Goal: Book appointment/travel/reservation

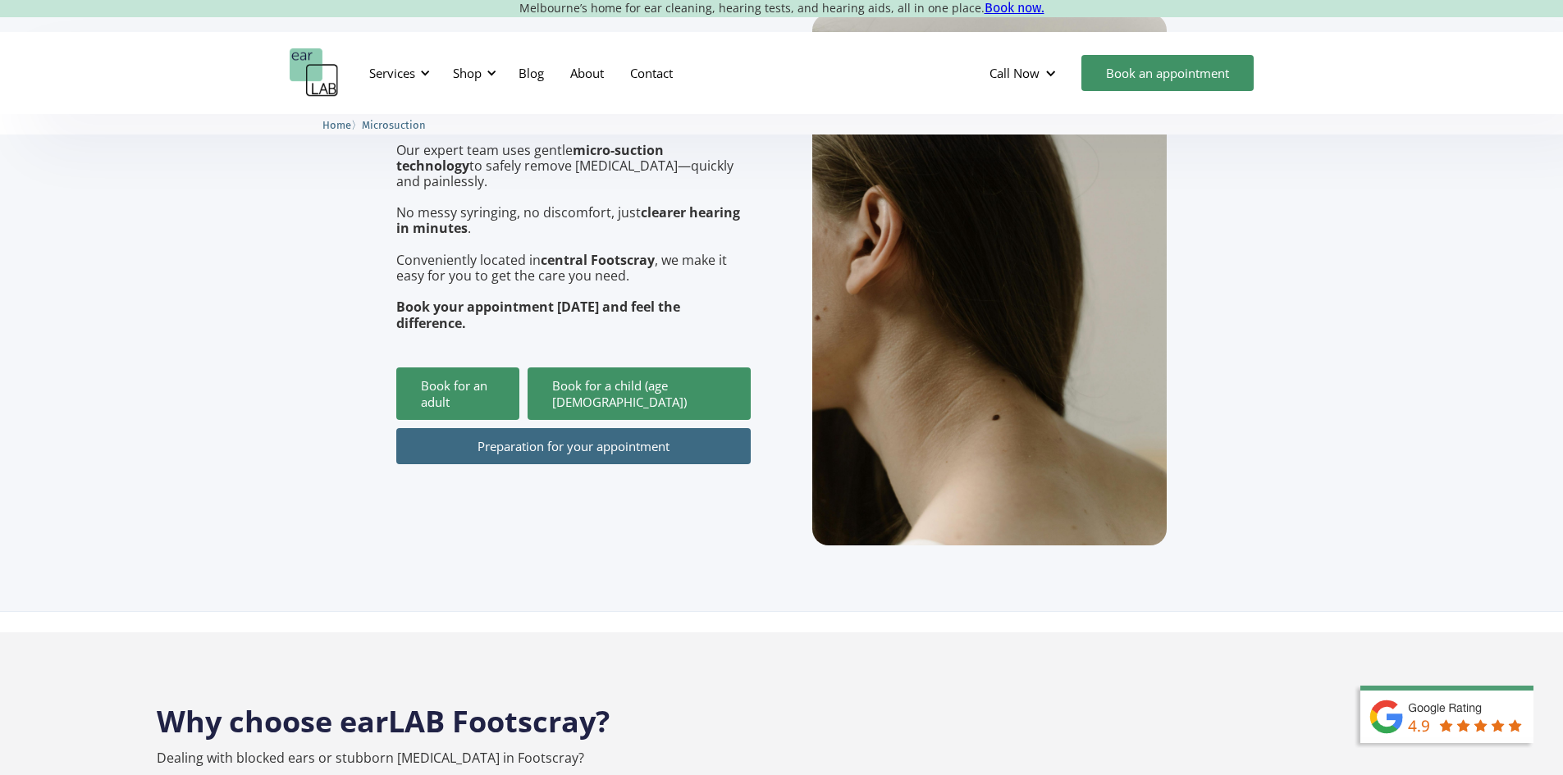
scroll to position [246, 0]
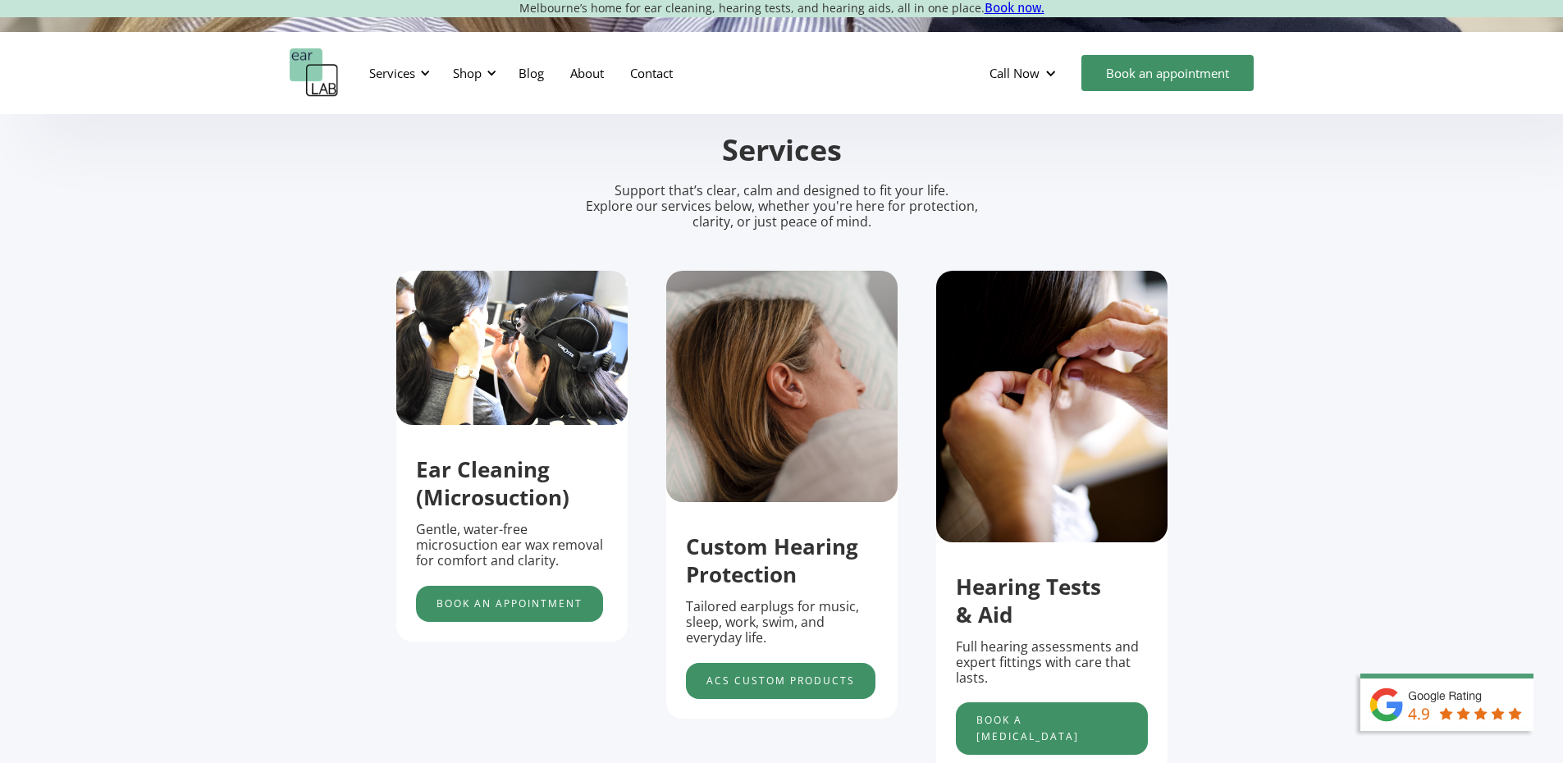
scroll to position [574, 0]
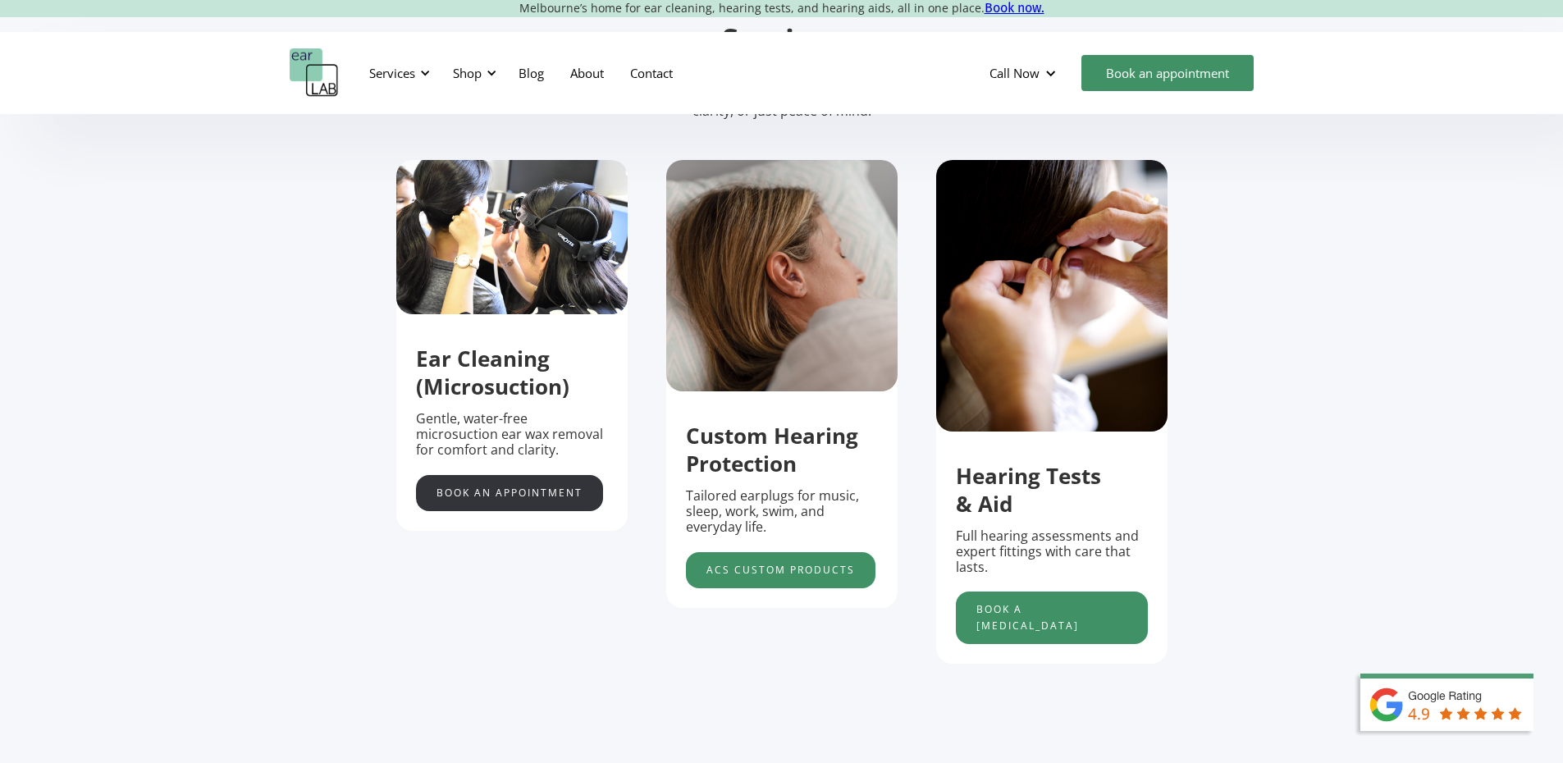
click at [533, 504] on link "Book an appointment" at bounding box center [509, 493] width 187 height 36
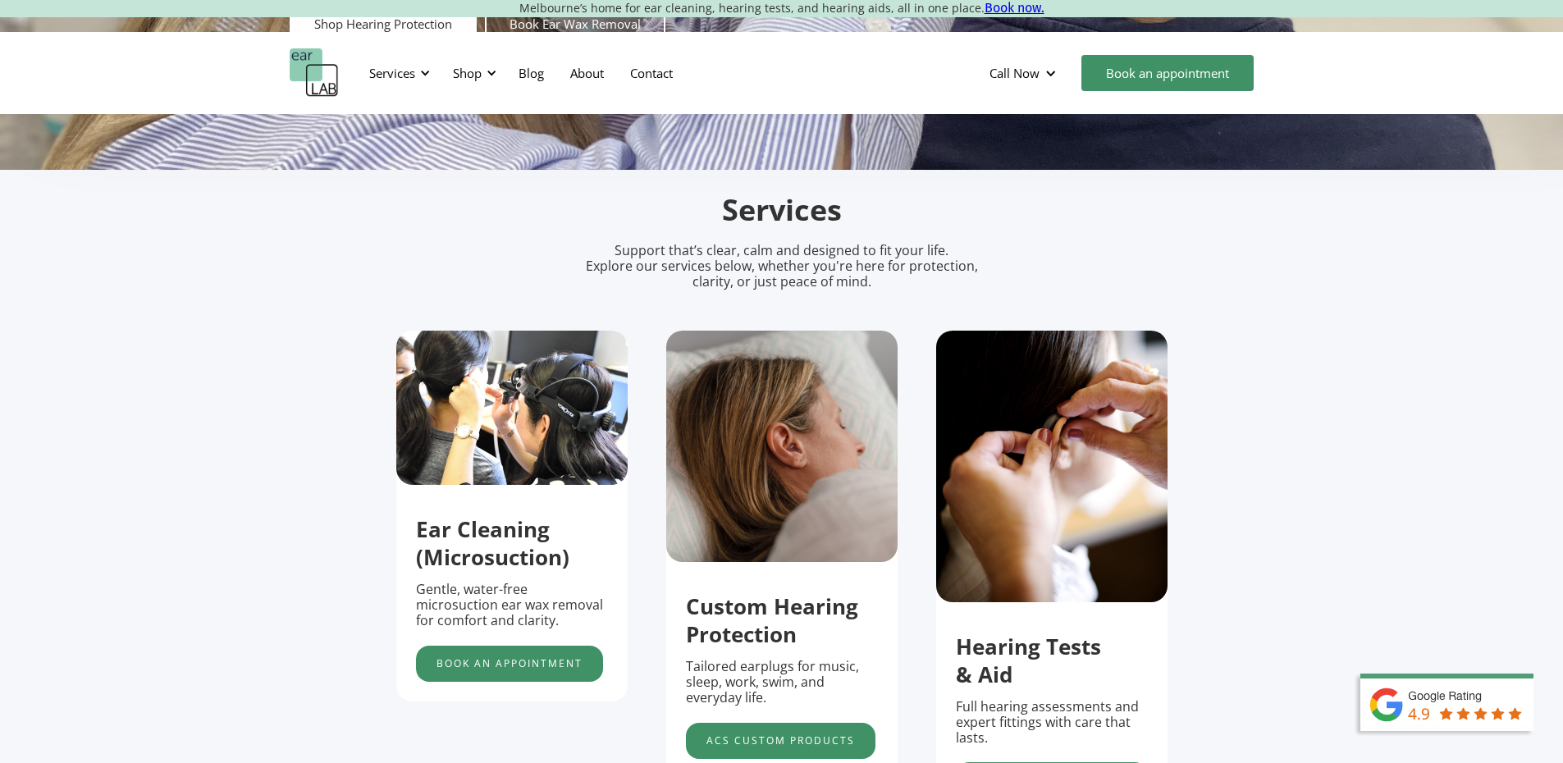
scroll to position [492, 0]
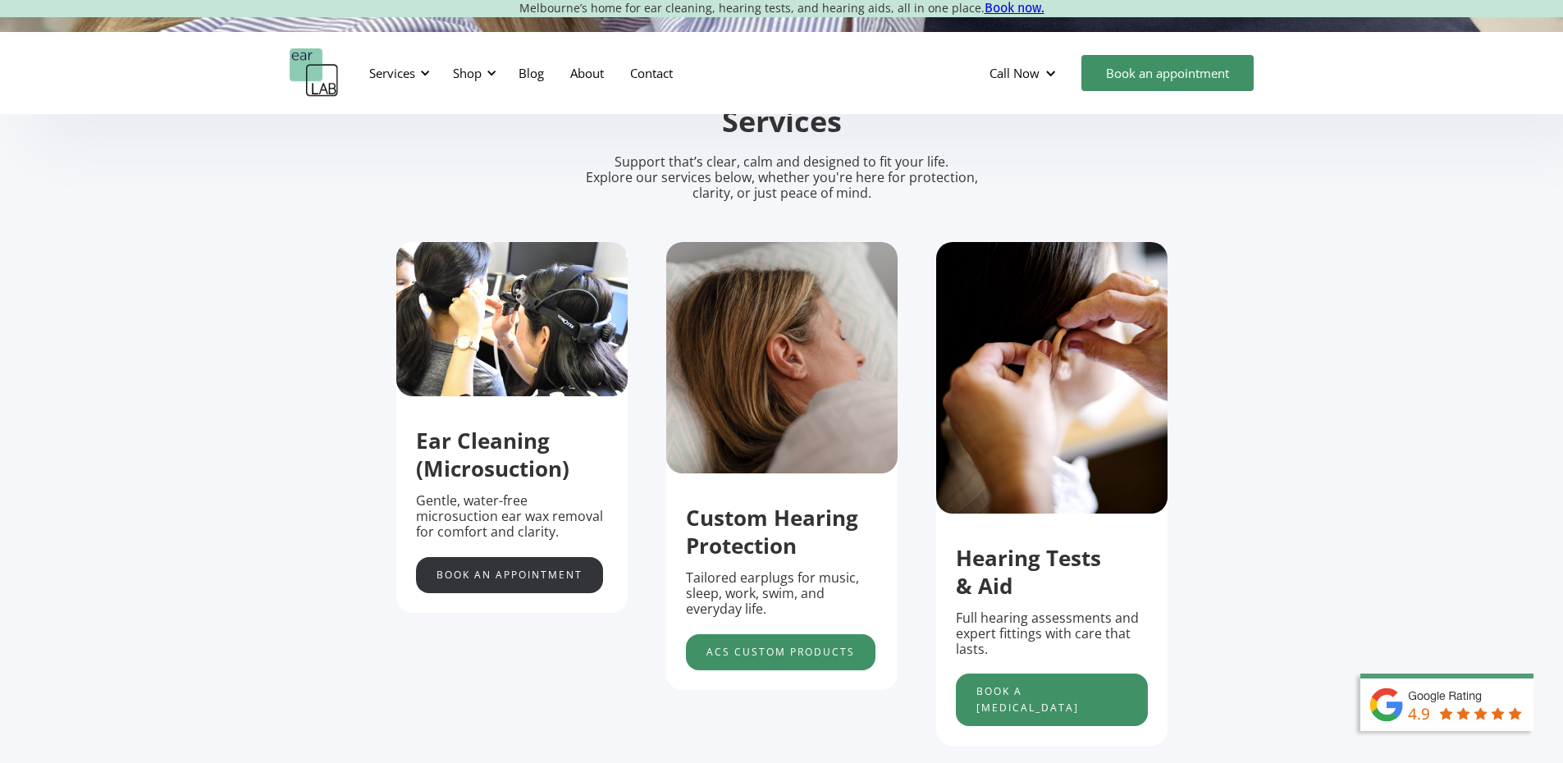
click at [500, 586] on link "Book an appointment" at bounding box center [509, 575] width 187 height 36
